Goal: Task Accomplishment & Management: Use online tool/utility

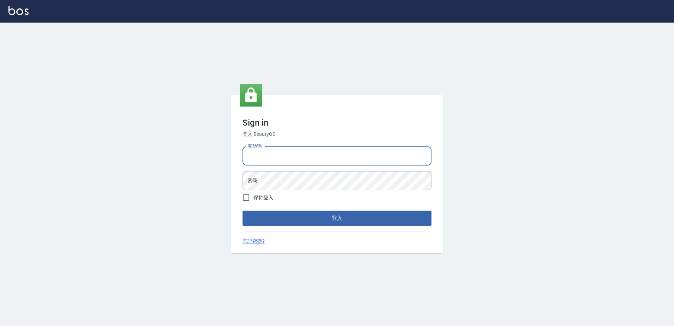
click at [321, 155] on input "電話號碼" at bounding box center [337, 155] width 189 height 19
type input "0426865599"
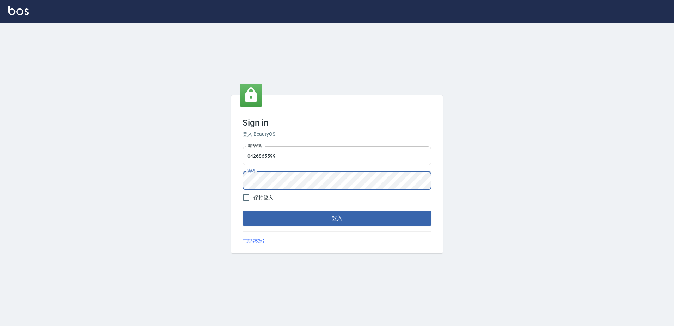
click at [243, 211] on button "登入" at bounding box center [337, 218] width 189 height 15
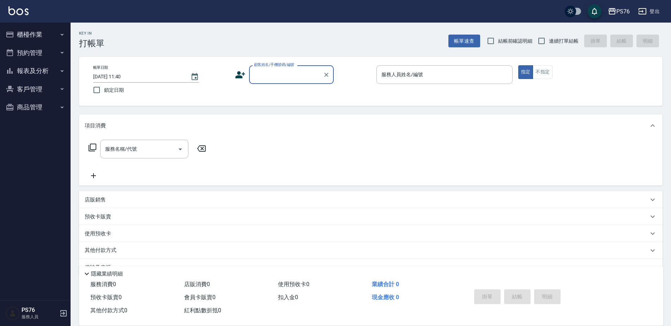
click at [36, 66] on button "報表及分析" at bounding box center [35, 71] width 65 height 18
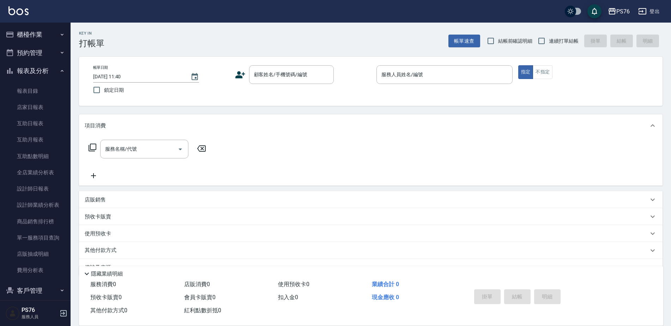
click at [49, 26] on button "櫃檯作業" at bounding box center [35, 34] width 65 height 18
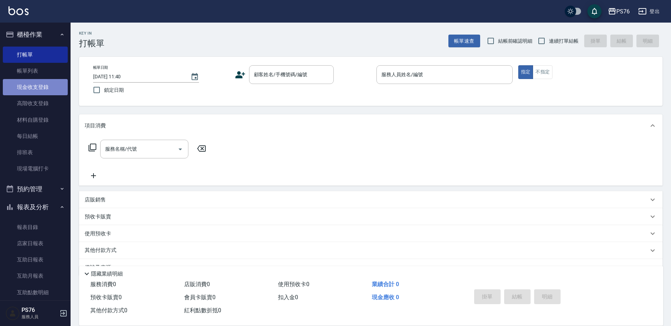
click at [47, 87] on link "現金收支登錄" at bounding box center [35, 87] width 65 height 16
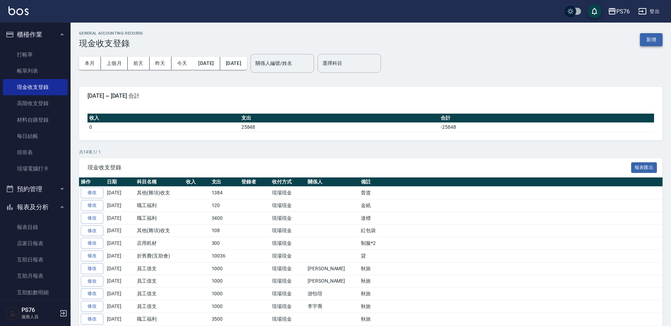
click at [648, 38] on button "新增" at bounding box center [651, 39] width 23 height 13
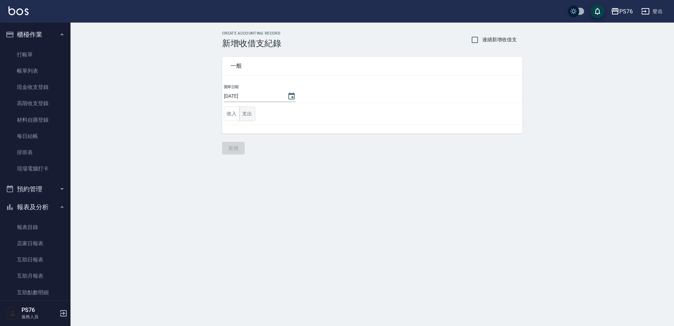
click at [253, 110] on button "支出" at bounding box center [248, 114] width 16 height 14
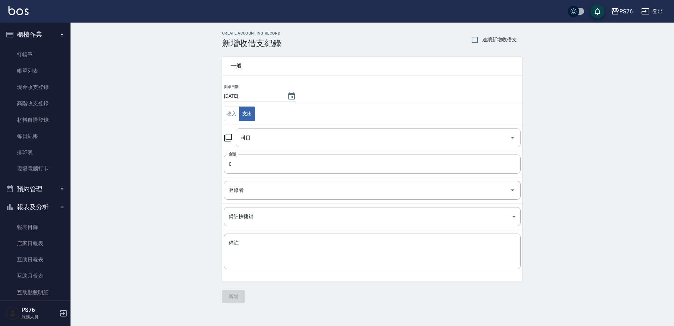
click at [268, 134] on input "科目" at bounding box center [373, 138] width 268 height 12
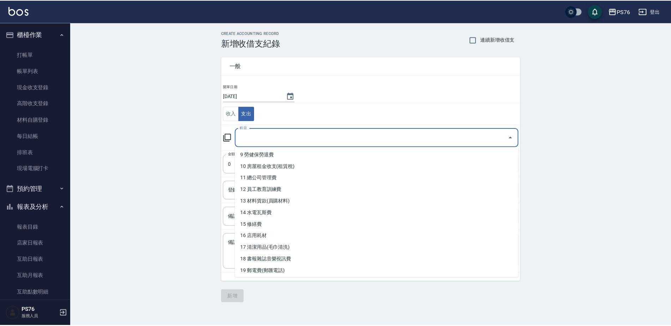
scroll to position [212, 0]
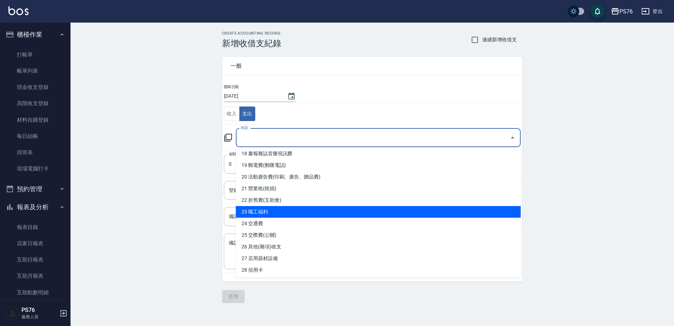
click at [302, 208] on li "23 職工福利" at bounding box center [378, 212] width 285 height 12
type input "23 職工福利"
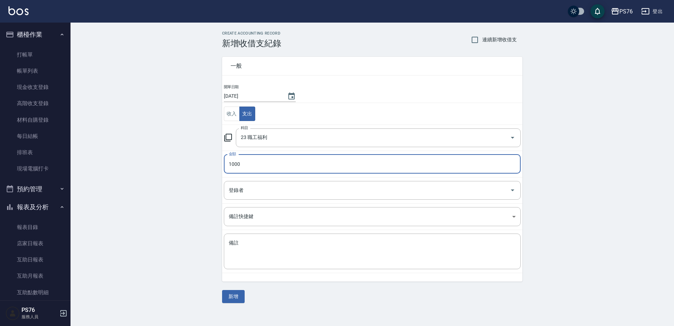
type input "1000"
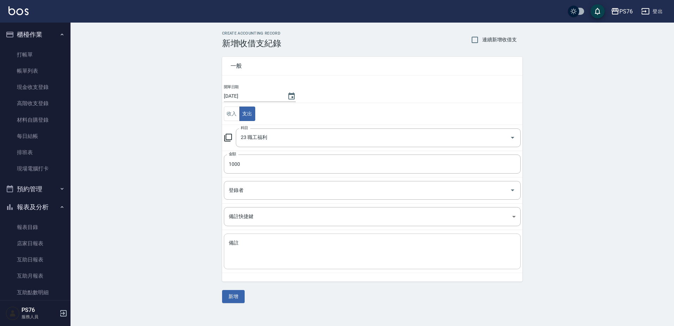
click at [300, 269] on div "x 備註" at bounding box center [372, 252] width 297 height 36
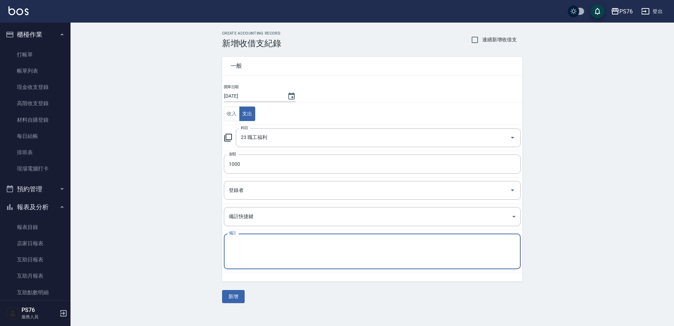
type textarea "1"
type textarea "報名費"
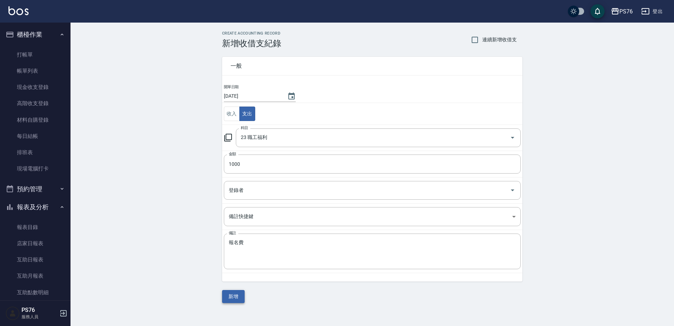
click at [236, 293] on button "新增" at bounding box center [233, 296] width 23 height 13
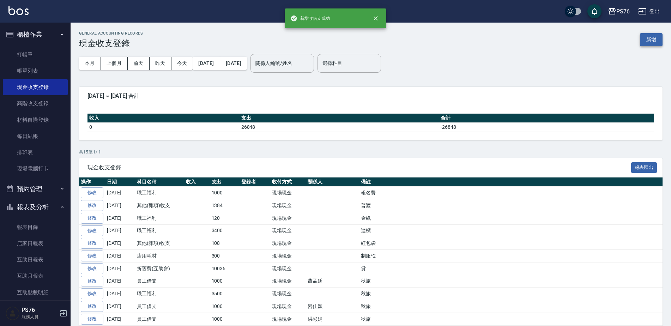
click at [655, 42] on button "新增" at bounding box center [651, 39] width 23 height 13
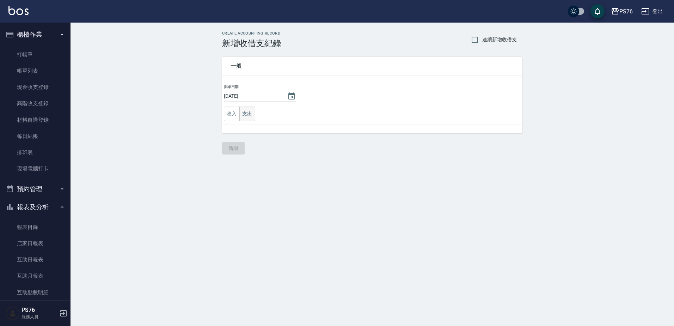
click at [245, 109] on button "支出" at bounding box center [248, 114] width 16 height 14
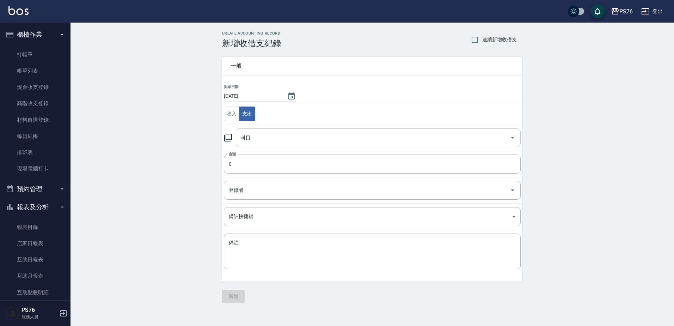
click at [250, 139] on input "科目" at bounding box center [373, 138] width 268 height 12
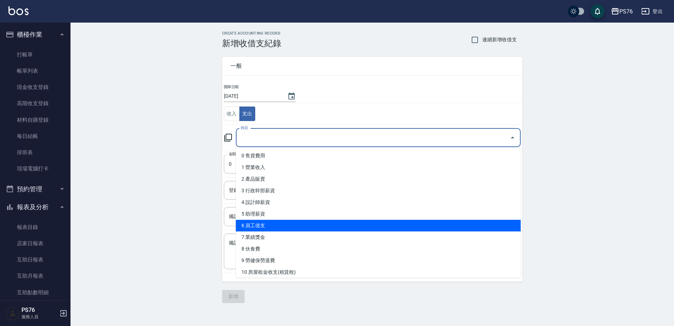
click at [268, 223] on li "6 員工借支" at bounding box center [378, 226] width 285 height 12
type input "6 員工借支"
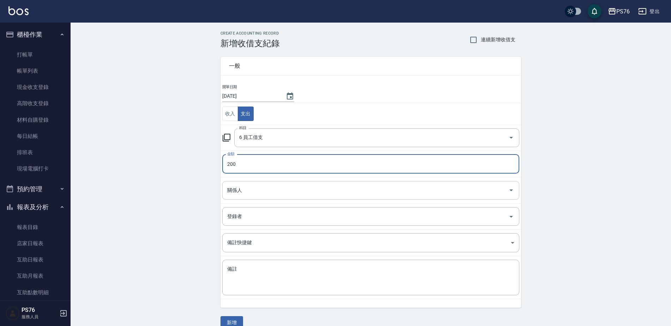
type input "200"
click at [260, 193] on input "關係人" at bounding box center [365, 190] width 280 height 12
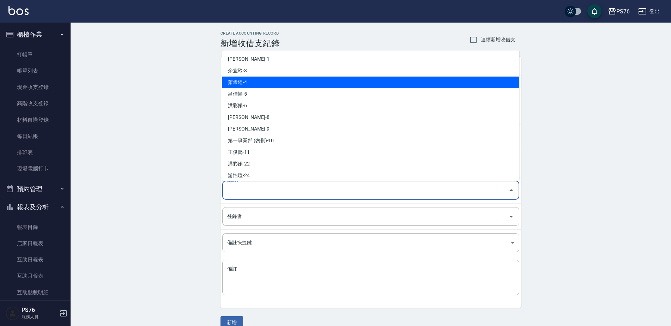
click at [273, 79] on li "蕭孟廷-4" at bounding box center [370, 83] width 297 height 12
type input "蕭孟廷-4"
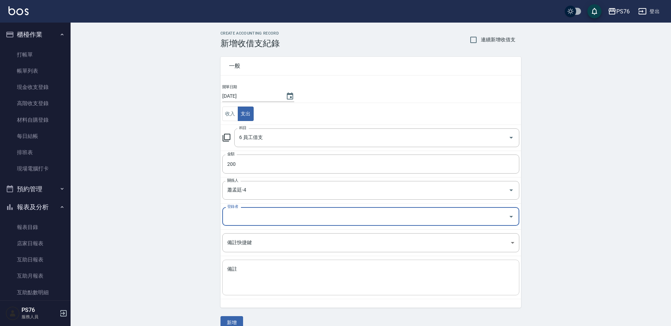
click at [247, 266] on textarea "備註" at bounding box center [370, 278] width 287 height 24
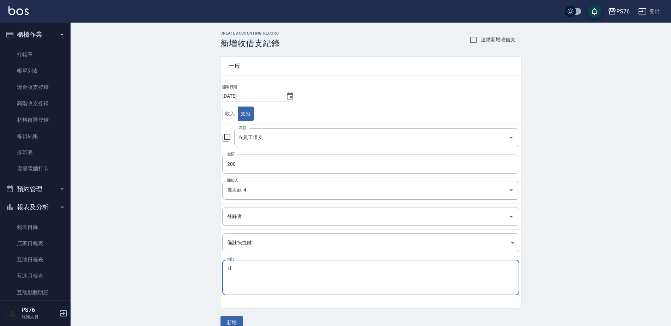
type textarea "1"
click at [247, 266] on textarea "報名費" at bounding box center [370, 278] width 287 height 24
type textarea "報名費"
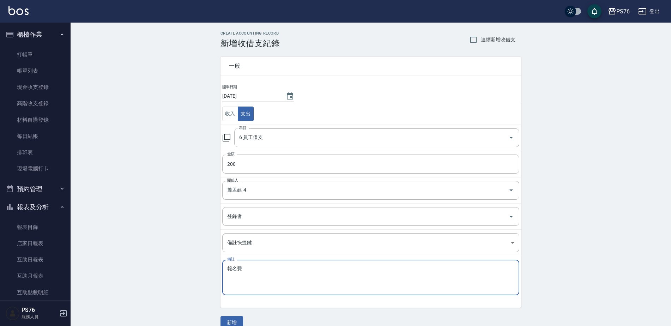
click at [503, 38] on span "連續新增收借支" at bounding box center [498, 39] width 35 height 7
click at [481, 38] on input "連續新增收借支" at bounding box center [473, 39] width 15 height 15
checkbox input "true"
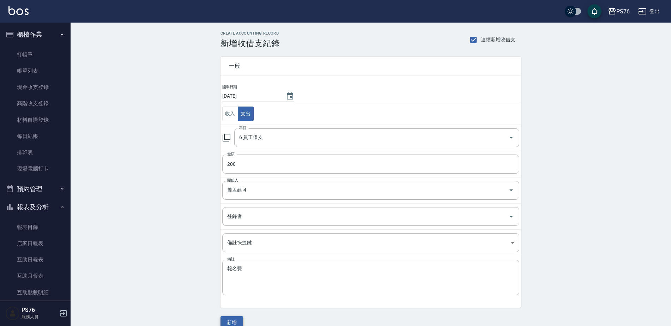
click at [236, 321] on button "新增" at bounding box center [231, 322] width 23 height 13
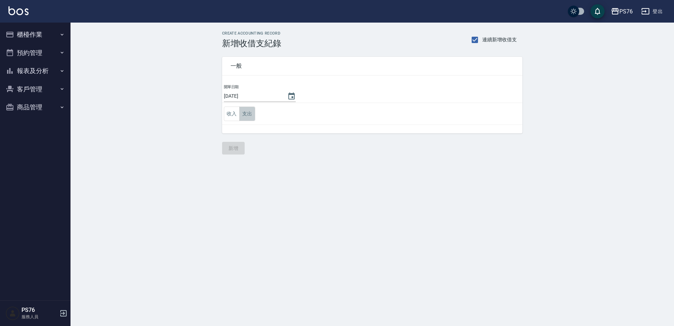
click at [244, 109] on button "支出" at bounding box center [248, 114] width 16 height 14
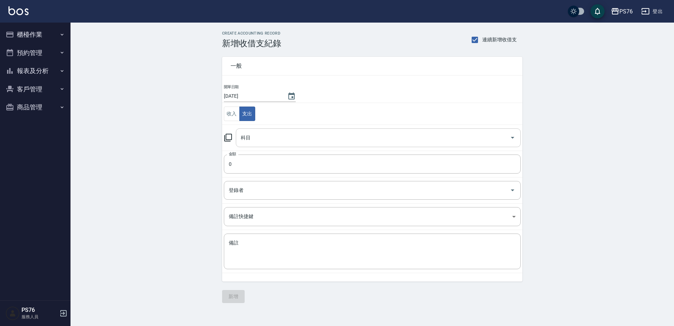
click at [270, 139] on input "科目" at bounding box center [373, 138] width 268 height 12
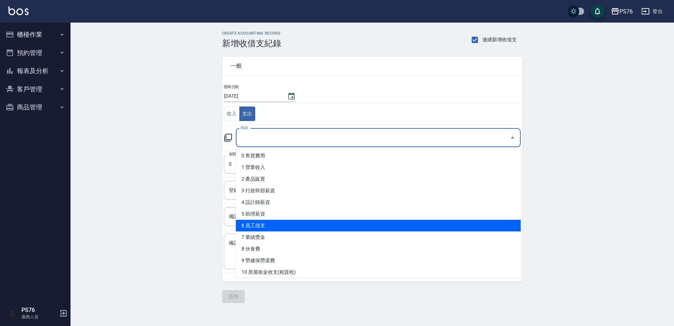
click at [272, 222] on li "6 員工借支" at bounding box center [378, 226] width 285 height 12
type input "6 員工借支"
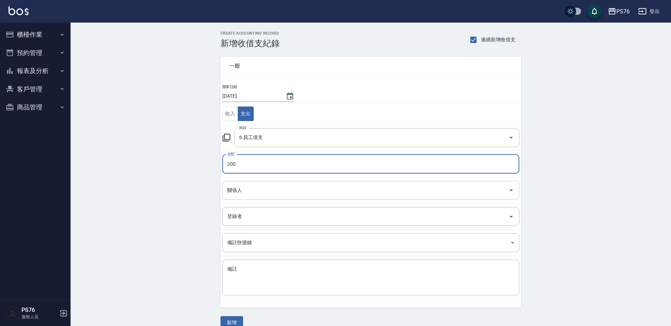
click at [261, 182] on div "關係人" at bounding box center [370, 190] width 297 height 19
type input "200"
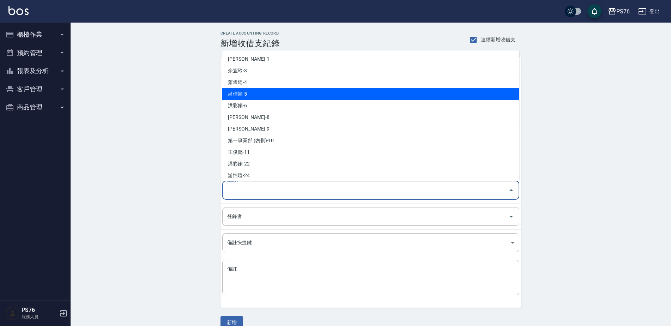
click at [277, 88] on li "呂佳穎-5" at bounding box center [370, 94] width 297 height 12
type input "呂佳穎-5"
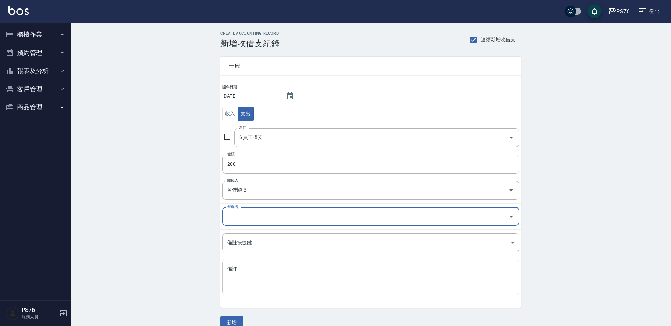
click at [259, 270] on textarea "備註" at bounding box center [370, 278] width 287 height 24
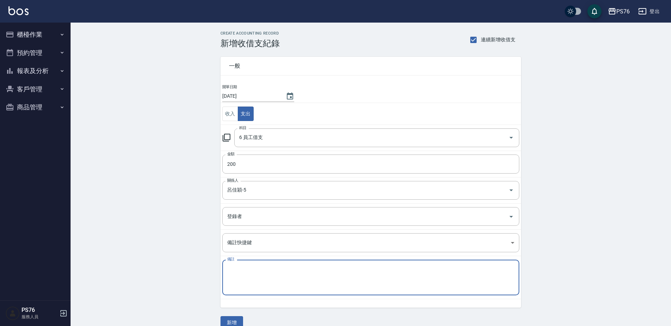
paste textarea "報名費"
type textarea "報名費"
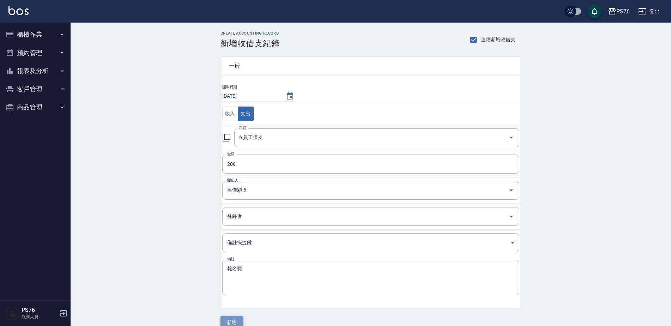
click at [238, 320] on button "新增" at bounding box center [231, 322] width 23 height 13
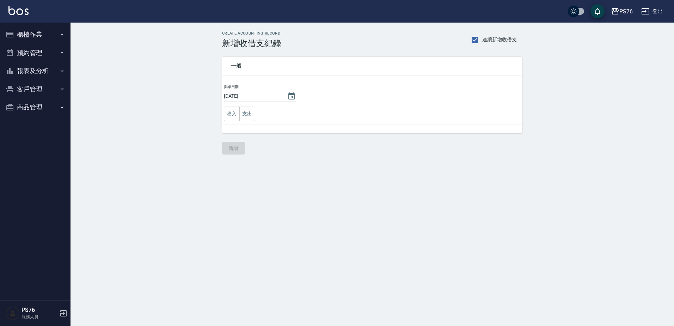
click at [258, 113] on td "收入 支出" at bounding box center [372, 114] width 301 height 22
click at [257, 113] on td "收入 支出" at bounding box center [372, 114] width 301 height 22
click at [256, 113] on td "收入 支出" at bounding box center [372, 114] width 301 height 22
click at [253, 112] on button "支出" at bounding box center [248, 114] width 16 height 14
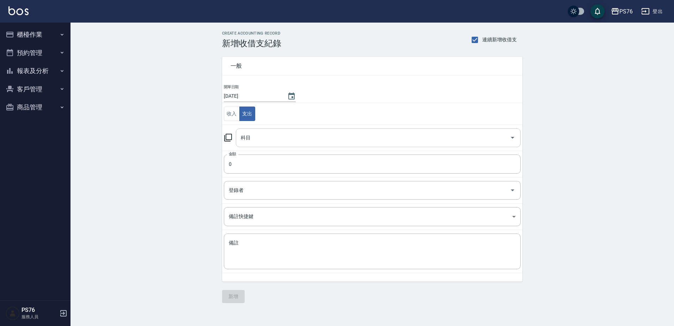
click at [271, 135] on input "科目" at bounding box center [373, 138] width 268 height 12
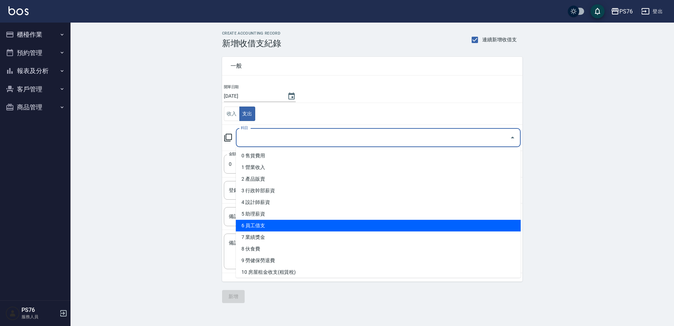
click at [278, 226] on li "6 員工借支" at bounding box center [378, 226] width 285 height 12
type input "6 員工借支"
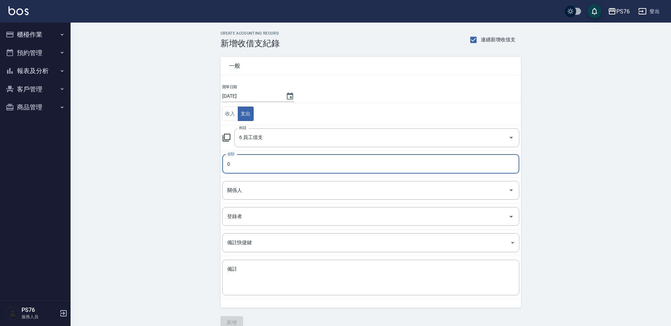
click at [270, 167] on input "0" at bounding box center [370, 164] width 297 height 19
type input "200"
click at [268, 189] on input "關係人" at bounding box center [365, 190] width 280 height 12
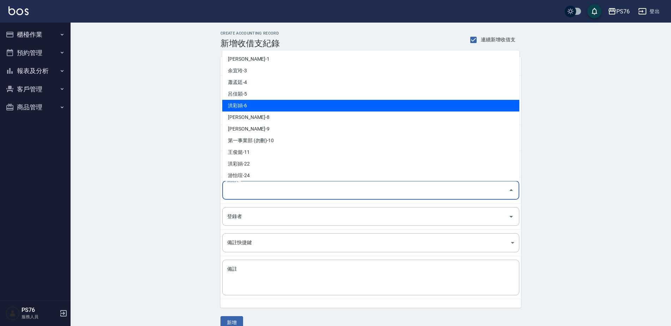
click at [268, 105] on li "洪彩娟-6" at bounding box center [370, 106] width 297 height 12
type input "洪彩娟-6"
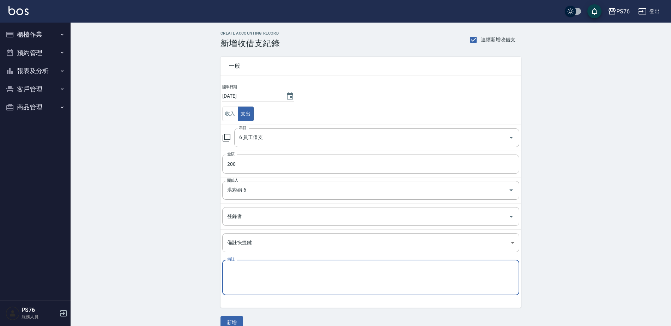
click at [243, 285] on textarea "備註" at bounding box center [370, 278] width 287 height 24
paste textarea "報名費"
type textarea "報名費"
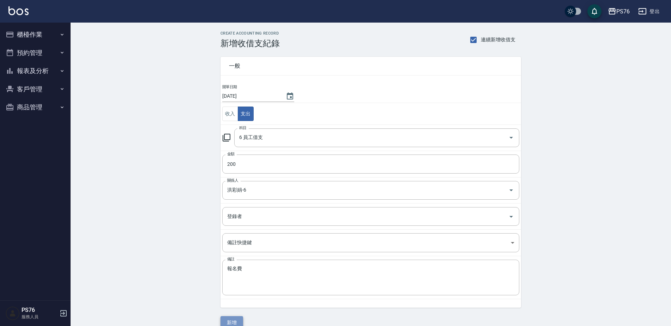
click at [239, 321] on button "新增" at bounding box center [231, 322] width 23 height 13
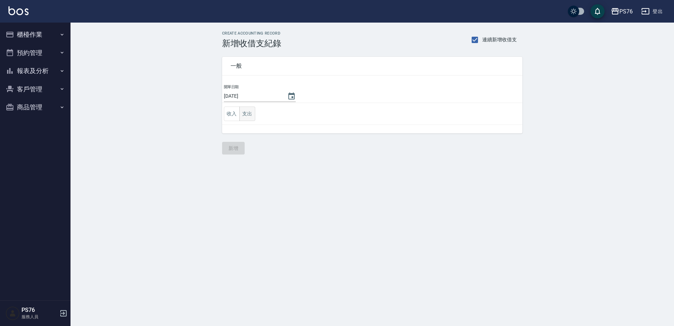
click at [250, 116] on button "支出" at bounding box center [248, 114] width 16 height 14
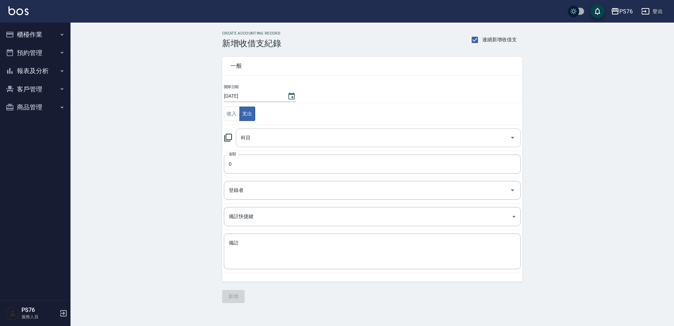
click at [260, 138] on input "科目" at bounding box center [373, 138] width 268 height 12
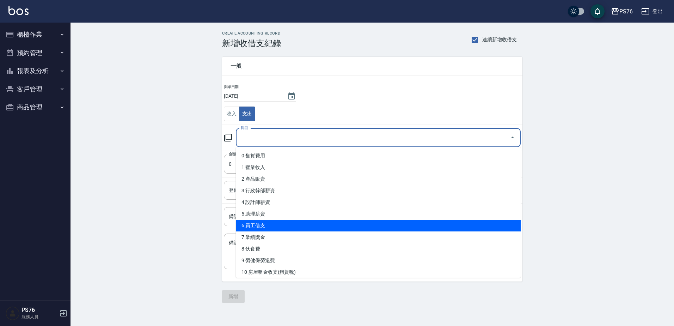
click at [266, 229] on li "6 員工借支" at bounding box center [378, 226] width 285 height 12
type input "6 員工借支"
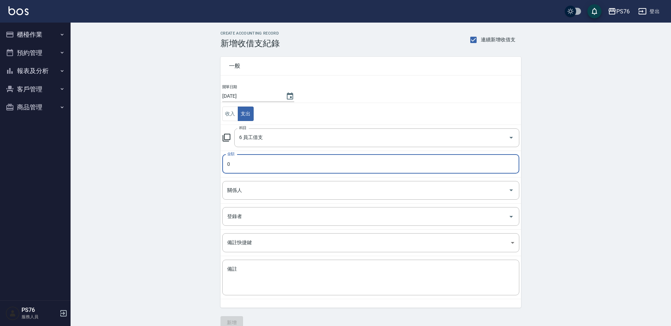
click at [259, 165] on input "0" at bounding box center [370, 164] width 297 height 19
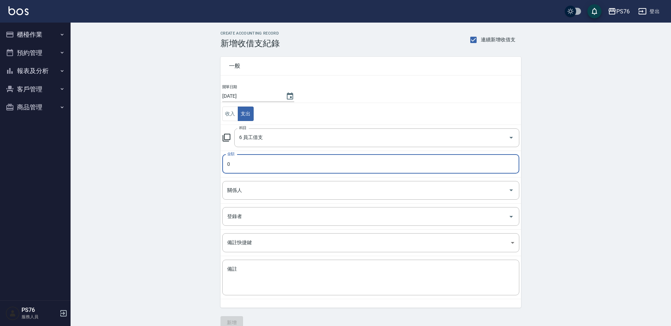
click at [259, 165] on input "0" at bounding box center [370, 164] width 297 height 19
type input "200"
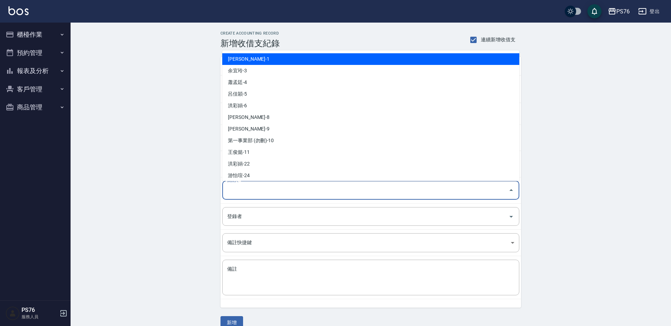
click at [256, 184] on input "關係人" at bounding box center [365, 190] width 280 height 12
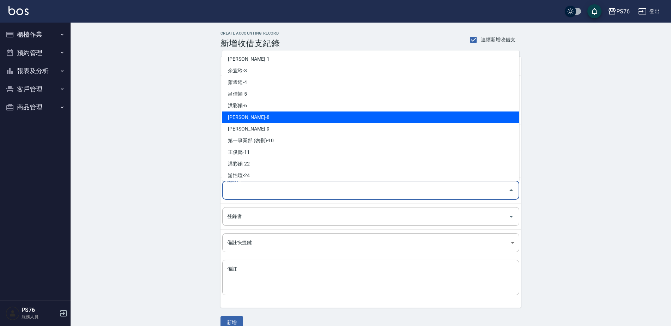
click at [259, 113] on li "[PERSON_NAME]-8" at bounding box center [370, 117] width 297 height 12
type input "[PERSON_NAME]-8"
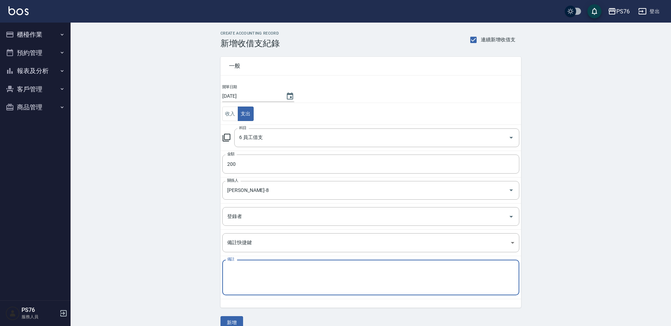
click at [250, 288] on textarea "備註" at bounding box center [370, 278] width 287 height 24
paste textarea "報名費"
type textarea "報名費"
click at [232, 321] on button "新增" at bounding box center [231, 322] width 23 height 13
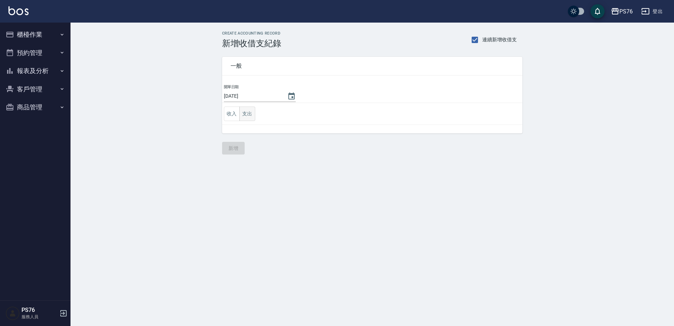
click at [244, 115] on button "支出" at bounding box center [248, 114] width 16 height 14
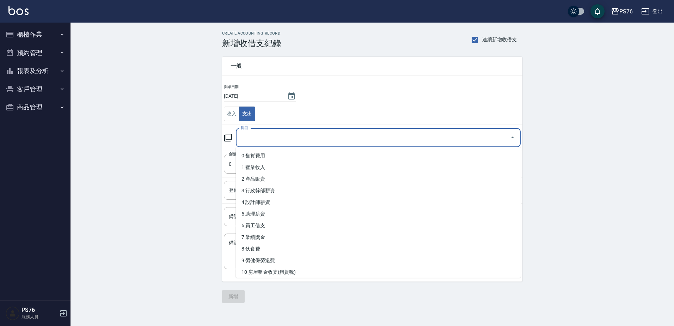
click at [259, 133] on input "科目" at bounding box center [373, 138] width 268 height 12
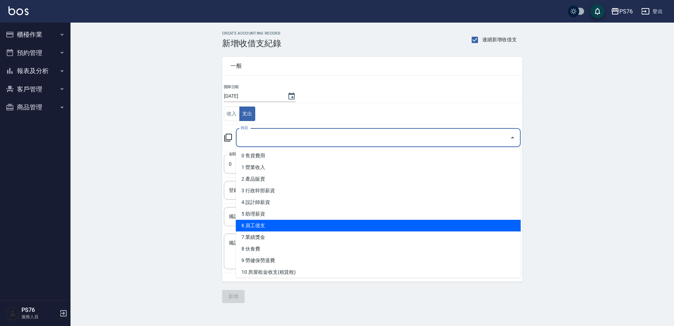
click at [279, 222] on li "6 員工借支" at bounding box center [378, 226] width 285 height 12
type input "6 員工借支"
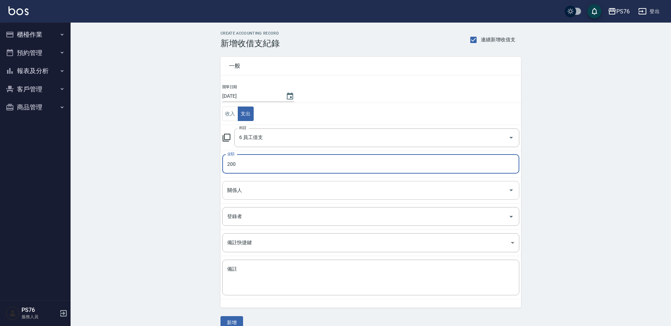
type input "200"
click at [259, 190] on input "關係人" at bounding box center [365, 190] width 280 height 12
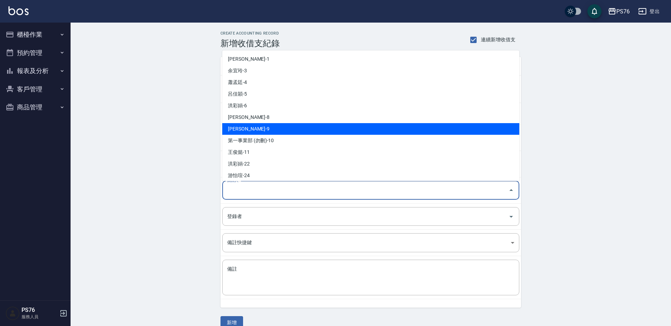
click at [266, 129] on li "[PERSON_NAME]-9" at bounding box center [370, 129] width 297 height 12
type input "[PERSON_NAME]-9"
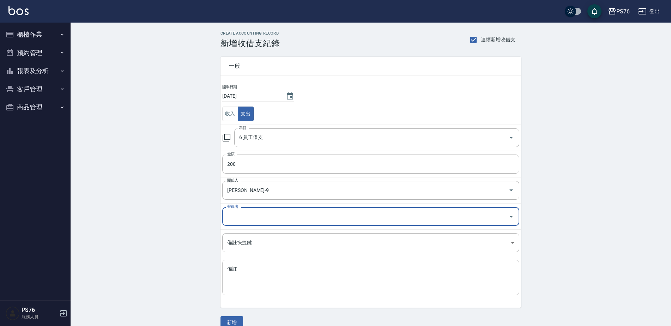
click at [263, 273] on textarea "備註" at bounding box center [370, 278] width 287 height 24
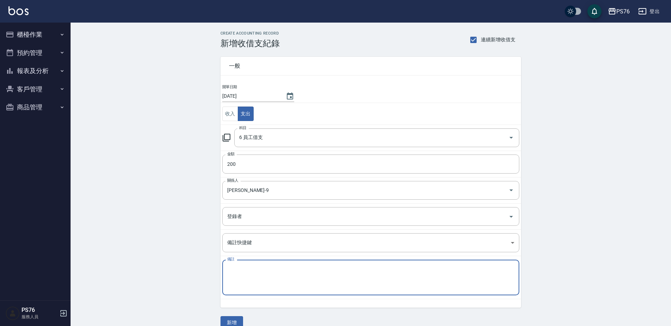
click at [263, 273] on textarea "備註" at bounding box center [370, 278] width 287 height 24
paste textarea "報名費"
type textarea "報名費"
click at [238, 320] on button "新增" at bounding box center [231, 322] width 23 height 13
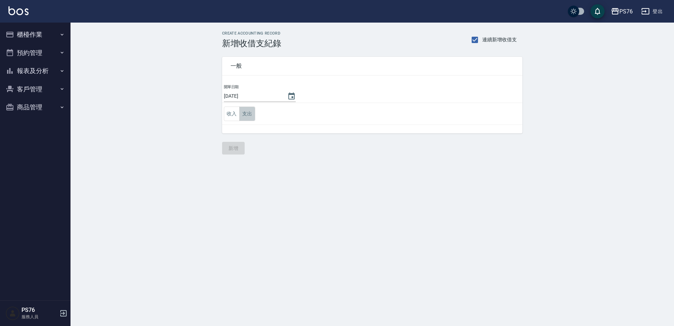
click at [248, 118] on button "支出" at bounding box center [248, 114] width 16 height 14
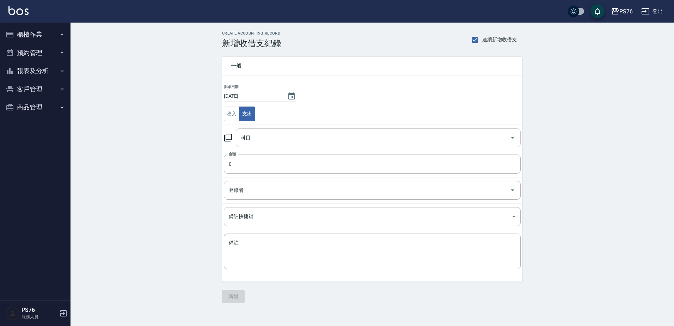
click at [256, 133] on input "科目" at bounding box center [373, 138] width 268 height 12
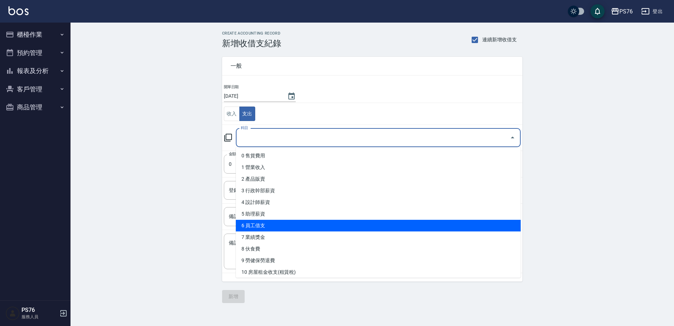
click at [270, 225] on li "6 員工借支" at bounding box center [378, 226] width 285 height 12
type input "6 員工借支"
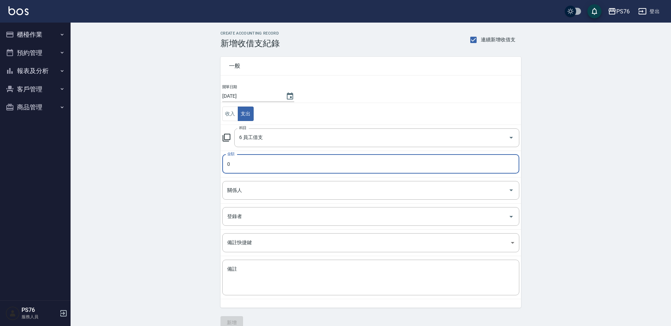
click at [257, 170] on input "0" at bounding box center [370, 164] width 297 height 19
type input "200"
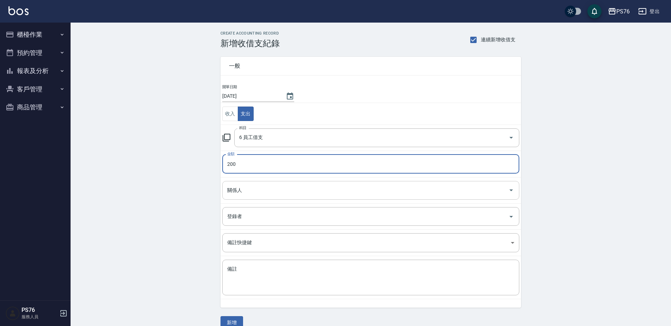
click at [235, 188] on input "關係人" at bounding box center [365, 190] width 280 height 12
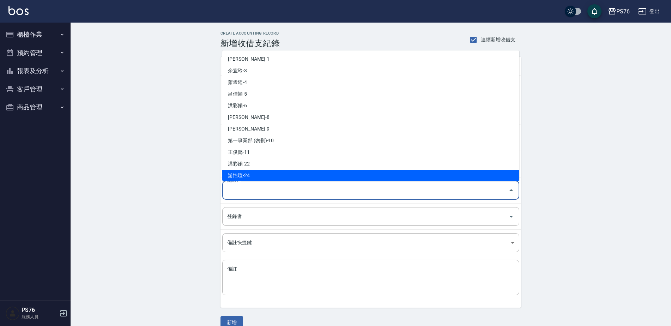
click at [263, 170] on li "游怡瑄-24" at bounding box center [370, 176] width 297 height 12
type input "游怡瑄-24"
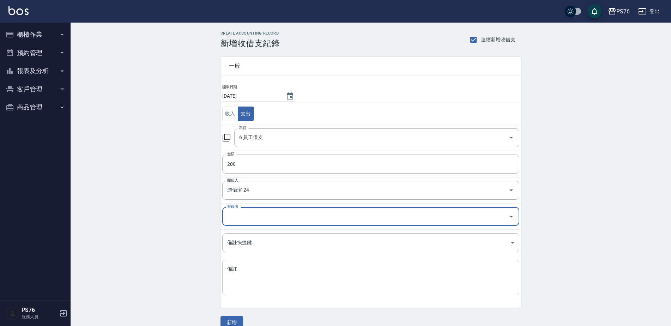
click at [267, 261] on div "x 備註" at bounding box center [370, 278] width 297 height 36
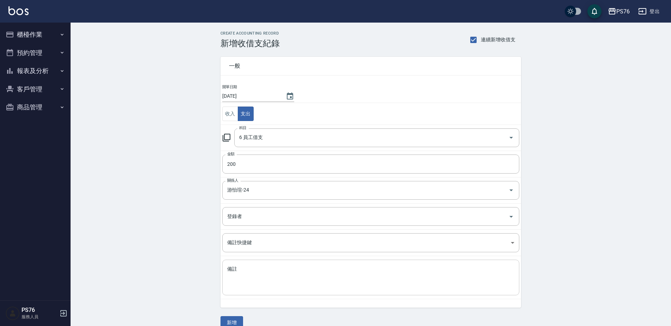
drag, startPoint x: 267, startPoint y: 261, endPoint x: 251, endPoint y: 269, distance: 17.5
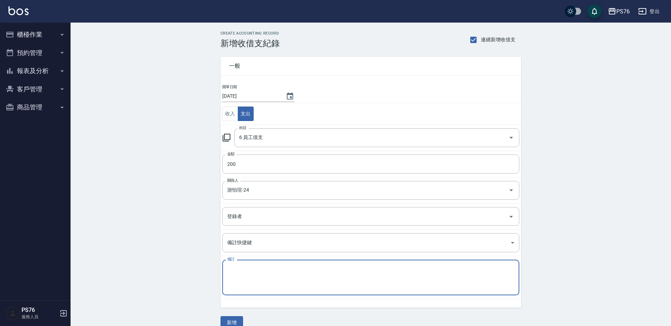
paste textarea "報名費"
type textarea "報名費"
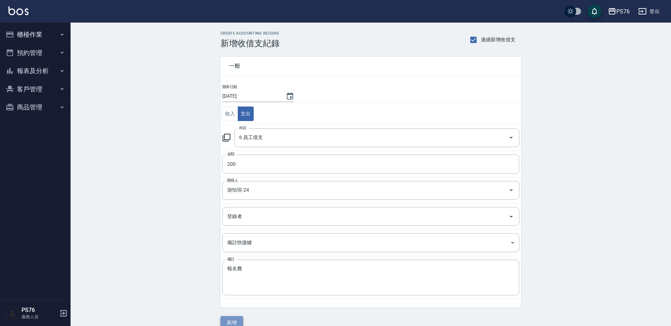
click at [230, 316] on button "新增" at bounding box center [231, 322] width 23 height 13
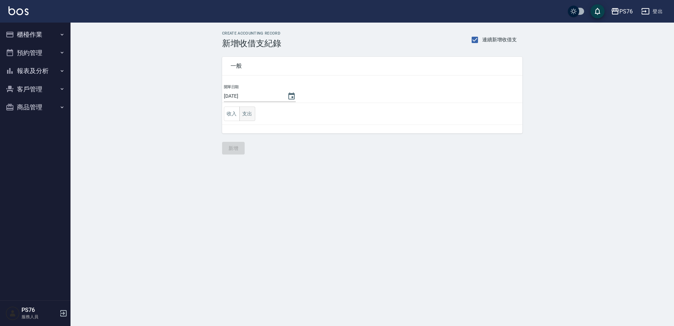
click at [242, 113] on button "支出" at bounding box center [248, 114] width 16 height 14
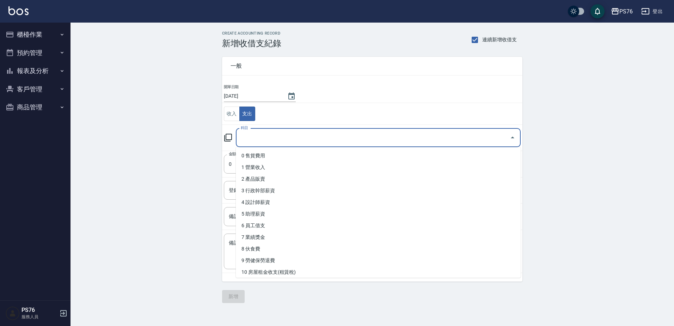
click at [260, 137] on input "科目" at bounding box center [373, 138] width 268 height 12
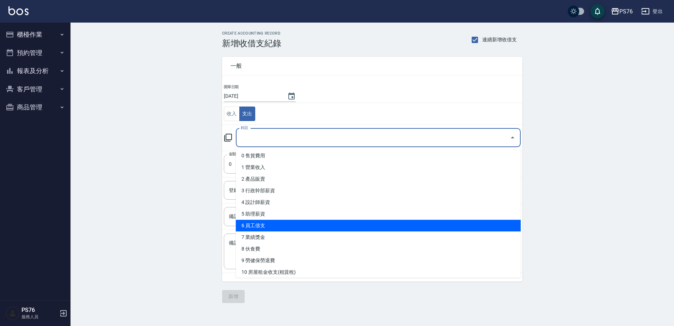
click at [267, 226] on li "6 員工借支" at bounding box center [378, 226] width 285 height 12
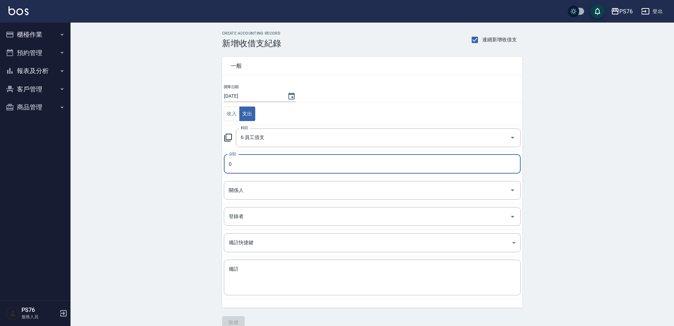
type input "6 員工借支"
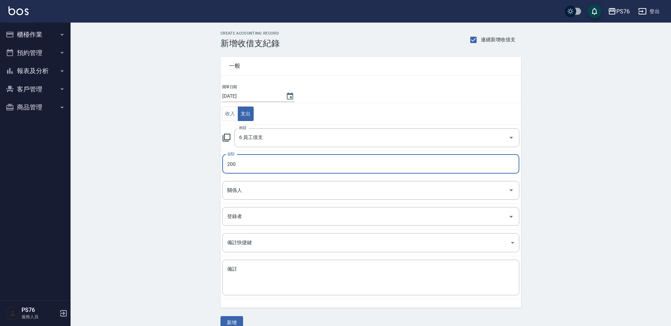
type input "200"
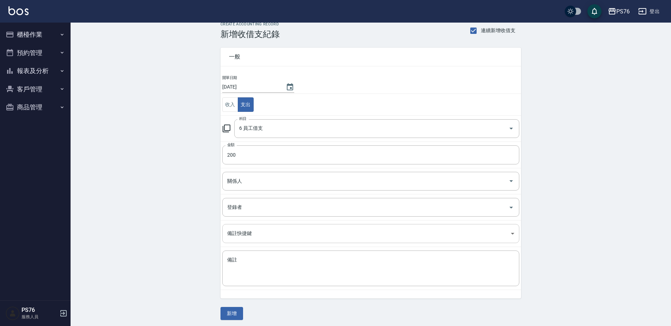
scroll to position [12, 0]
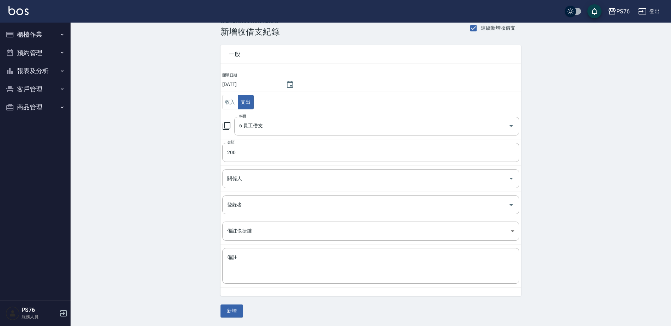
click at [246, 182] on input "關係人" at bounding box center [365, 179] width 280 height 12
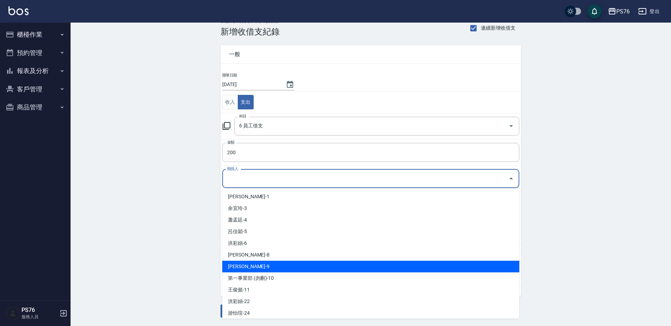
scroll to position [71, 0]
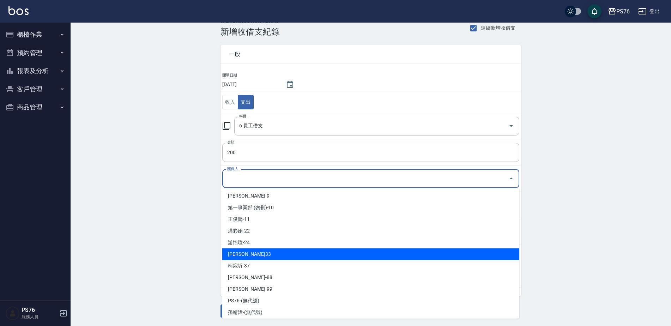
click at [271, 254] on li "[PERSON_NAME]33" at bounding box center [370, 254] width 297 height 12
type input "[PERSON_NAME]33"
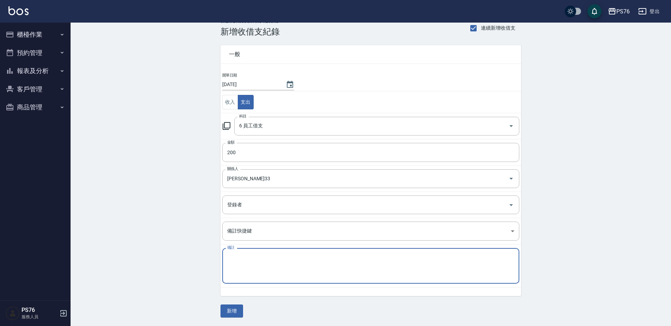
click at [267, 268] on textarea "備註" at bounding box center [370, 266] width 287 height 24
paste textarea "報名費"
type textarea "報名費"
click at [237, 308] on button "新增" at bounding box center [231, 310] width 23 height 13
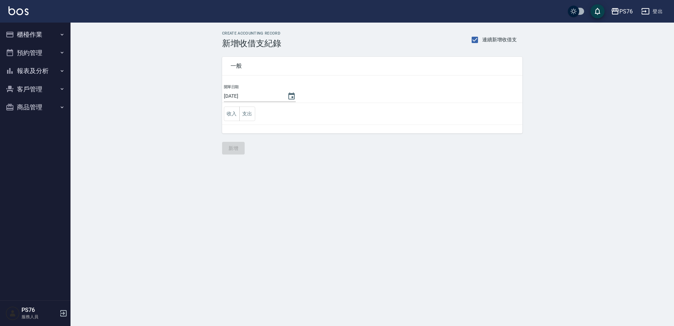
click at [486, 45] on label "連續新增收借支" at bounding box center [492, 39] width 49 height 15
click at [483, 45] on input "連續新增收借支" at bounding box center [475, 39] width 15 height 15
checkbox input "false"
click at [45, 32] on button "櫃檯作業" at bounding box center [35, 34] width 65 height 18
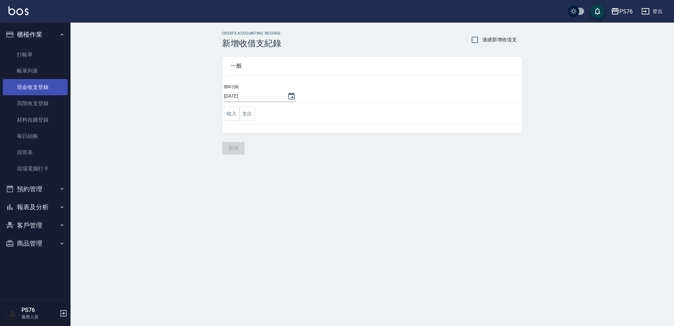
click at [37, 85] on link "現金收支登錄" at bounding box center [35, 87] width 65 height 16
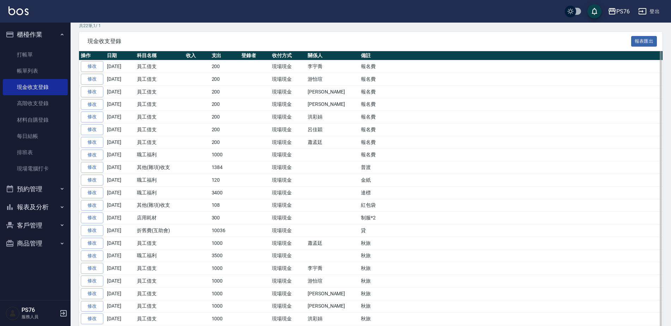
scroll to position [166, 0]
